Goal: Transaction & Acquisition: Book appointment/travel/reservation

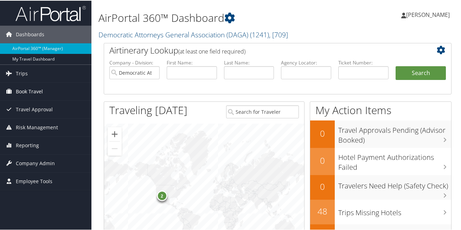
click at [18, 94] on span "Book Travel" at bounding box center [29, 91] width 27 height 18
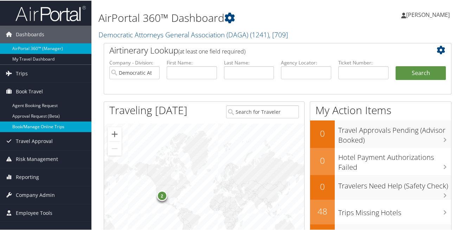
click at [36, 130] on link "Book/Manage Online Trips" at bounding box center [45, 126] width 91 height 11
